Goal: Navigation & Orientation: Find specific page/section

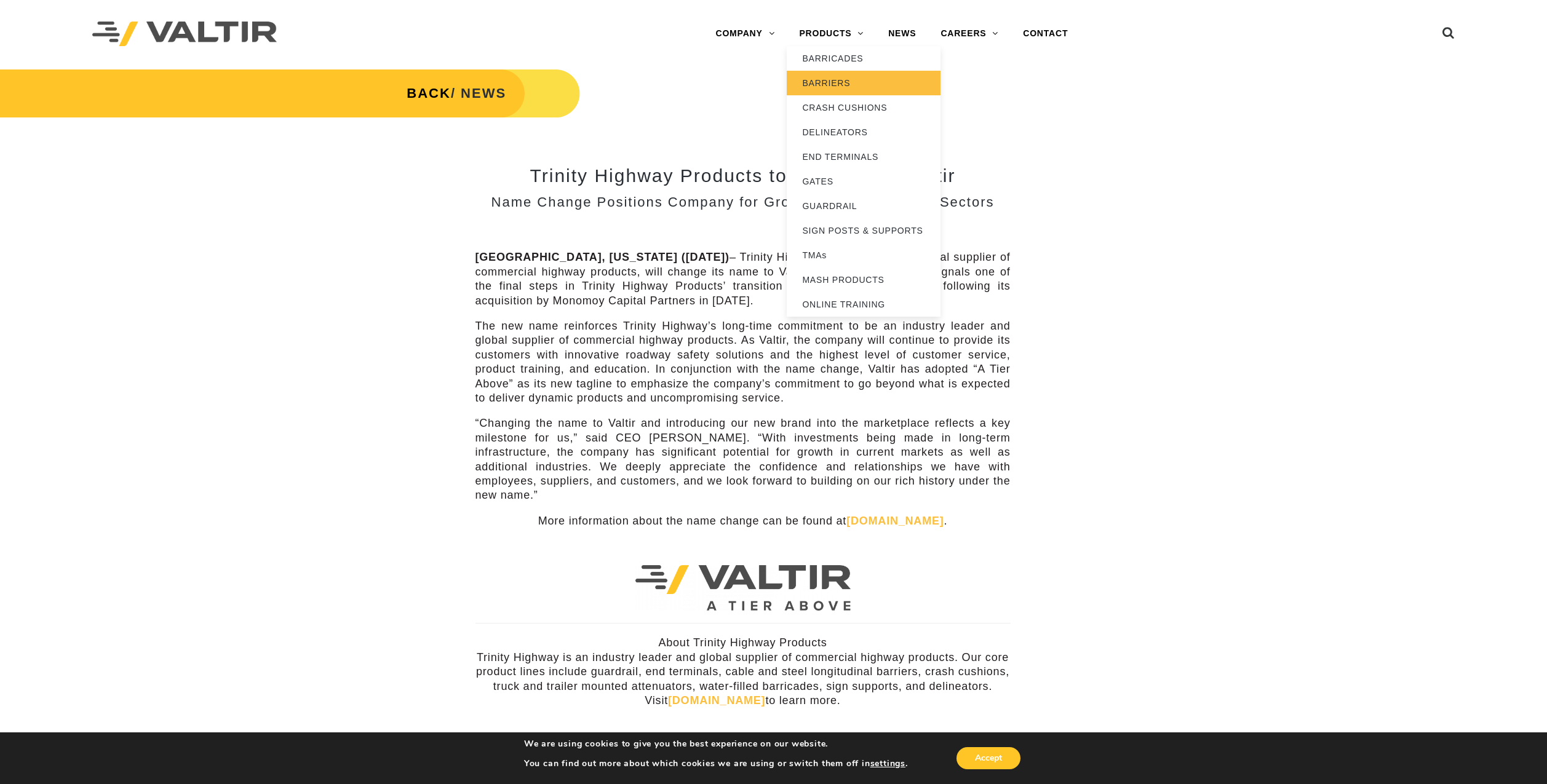
click at [837, 82] on link "BARRIERS" at bounding box center [864, 82] width 154 height 24
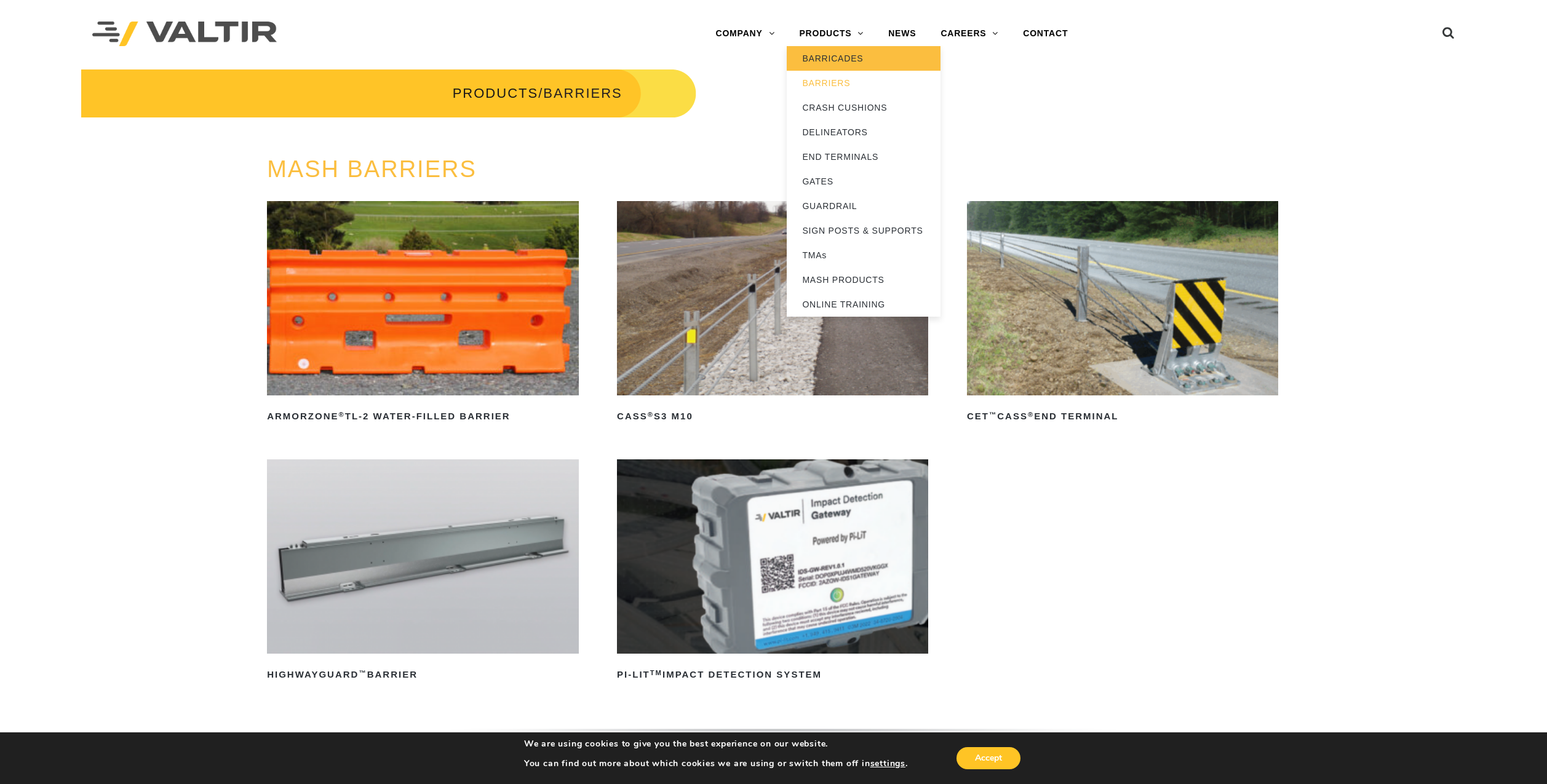
click at [821, 60] on link "BARRICADES" at bounding box center [864, 58] width 154 height 24
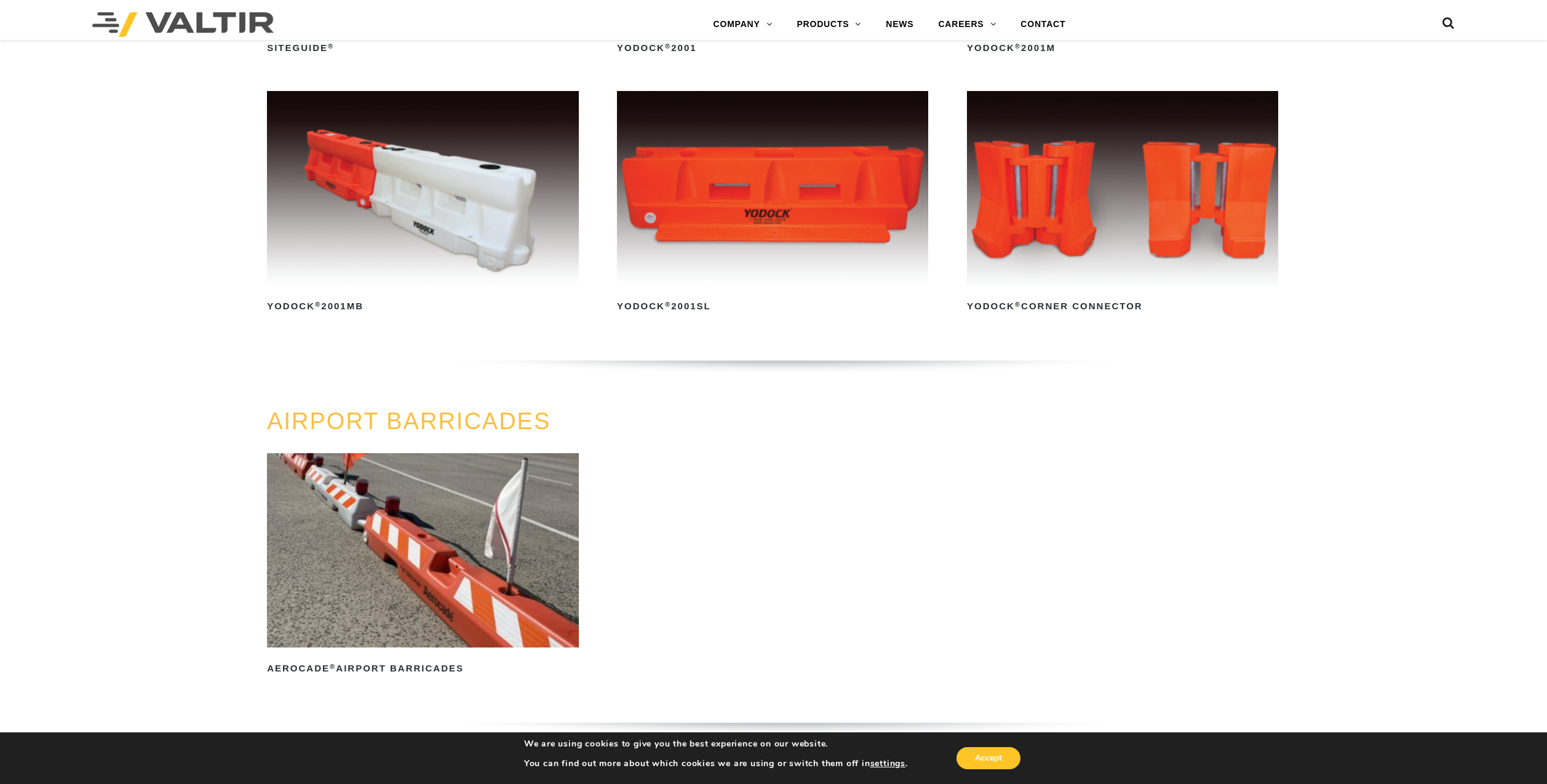
scroll to position [1231, 0]
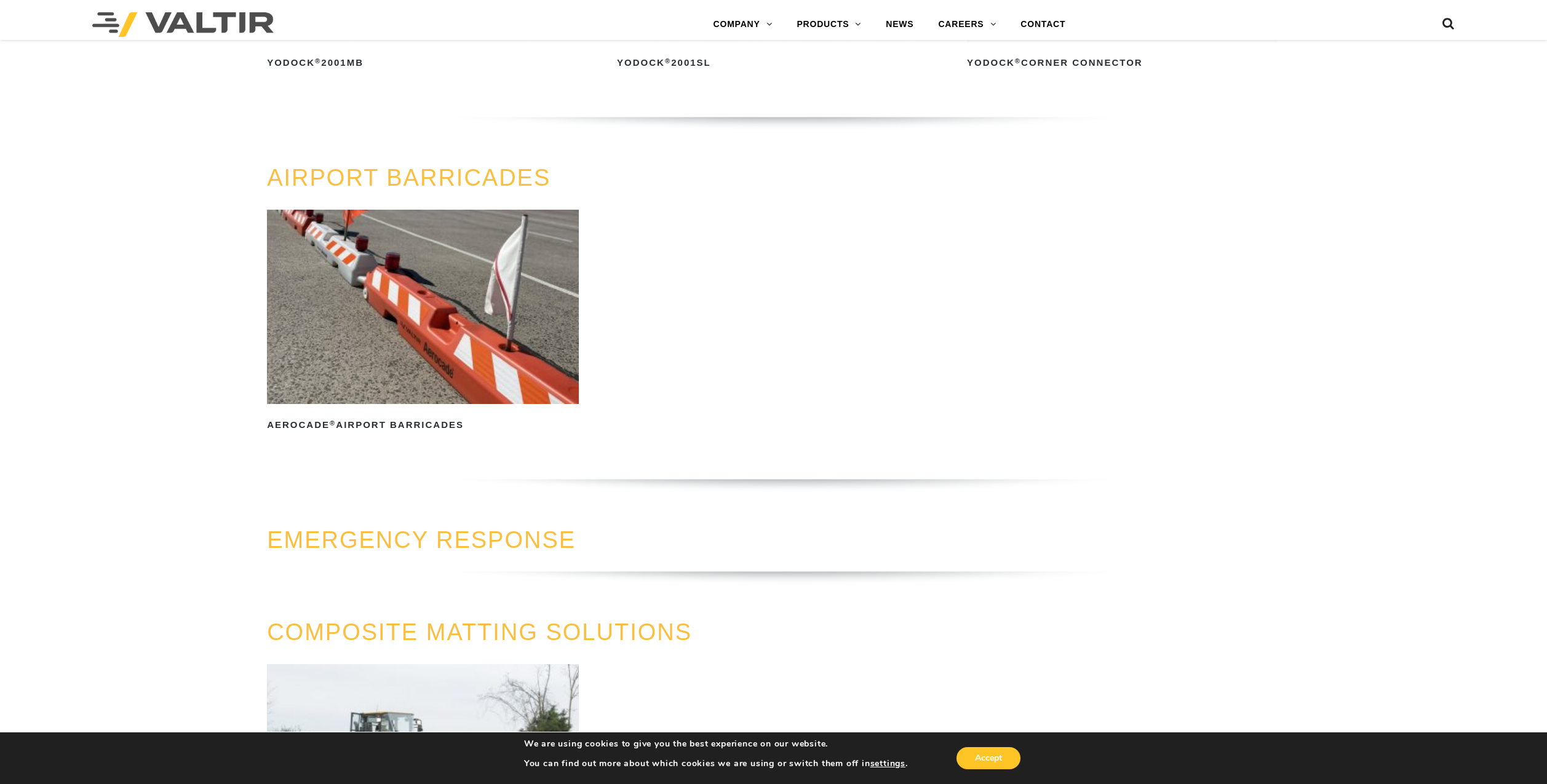
click at [397, 346] on img at bounding box center [422, 306] width 311 height 194
